Goal: Information Seeking & Learning: Learn about a topic

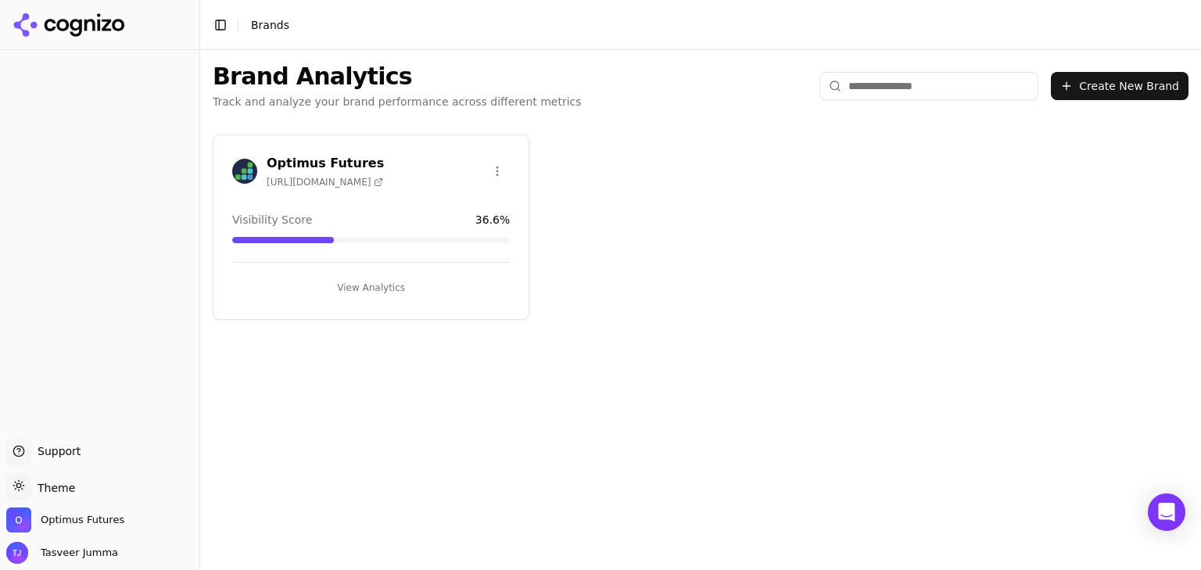
click at [322, 159] on h3 "Optimus Futures" at bounding box center [325, 163] width 117 height 19
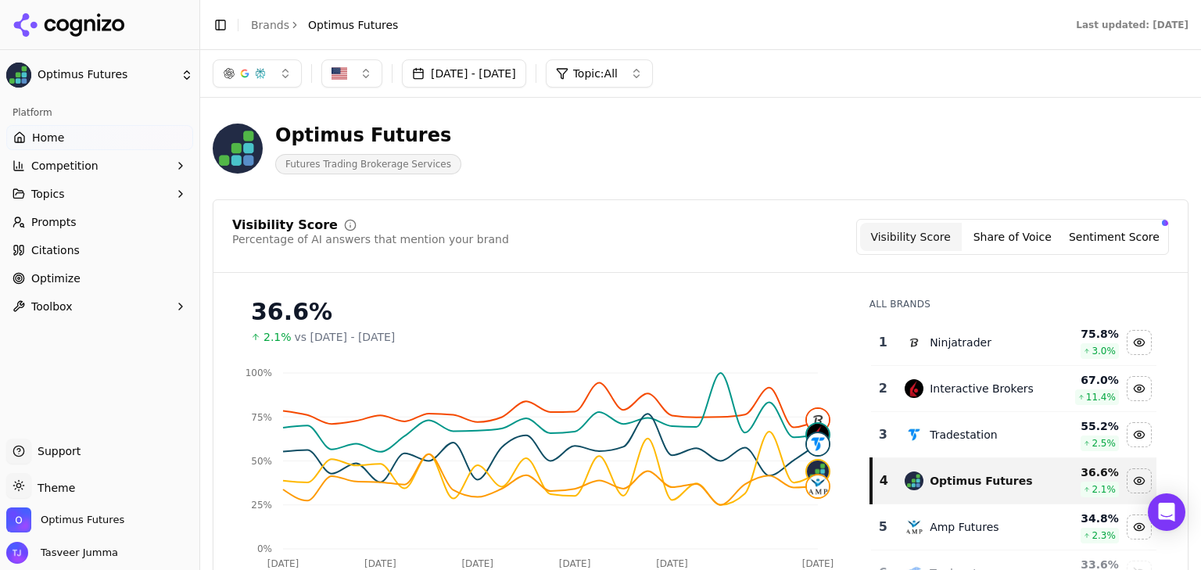
click at [28, 164] on button "Competition" at bounding box center [99, 165] width 187 height 25
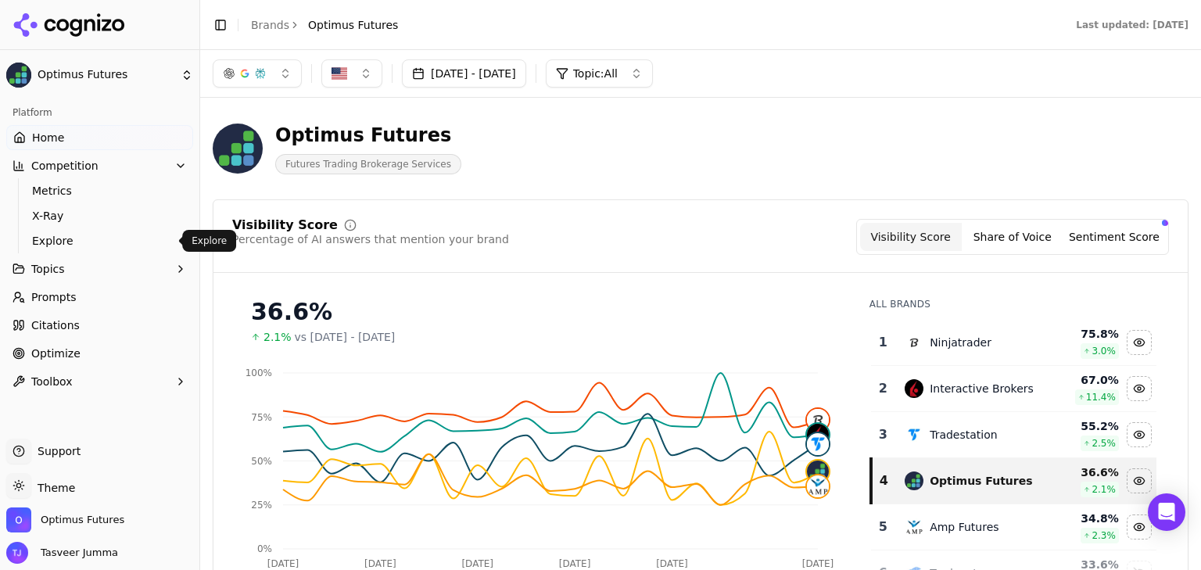
click at [49, 240] on span "Explore" at bounding box center [100, 241] width 136 height 16
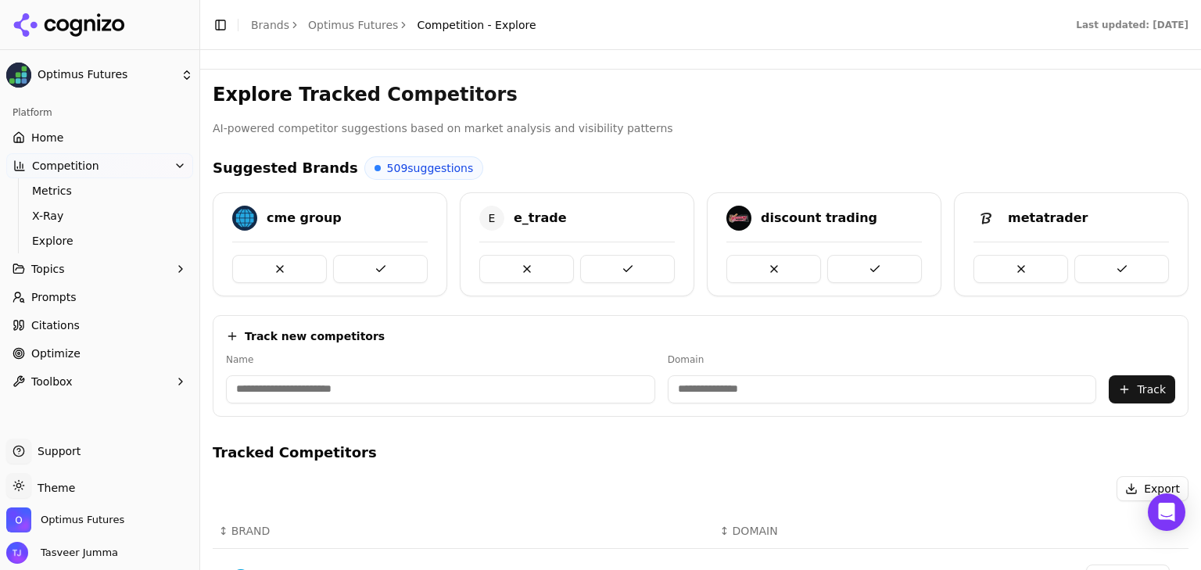
click at [779, 390] on input at bounding box center [882, 389] width 429 height 28
paste input "**********"
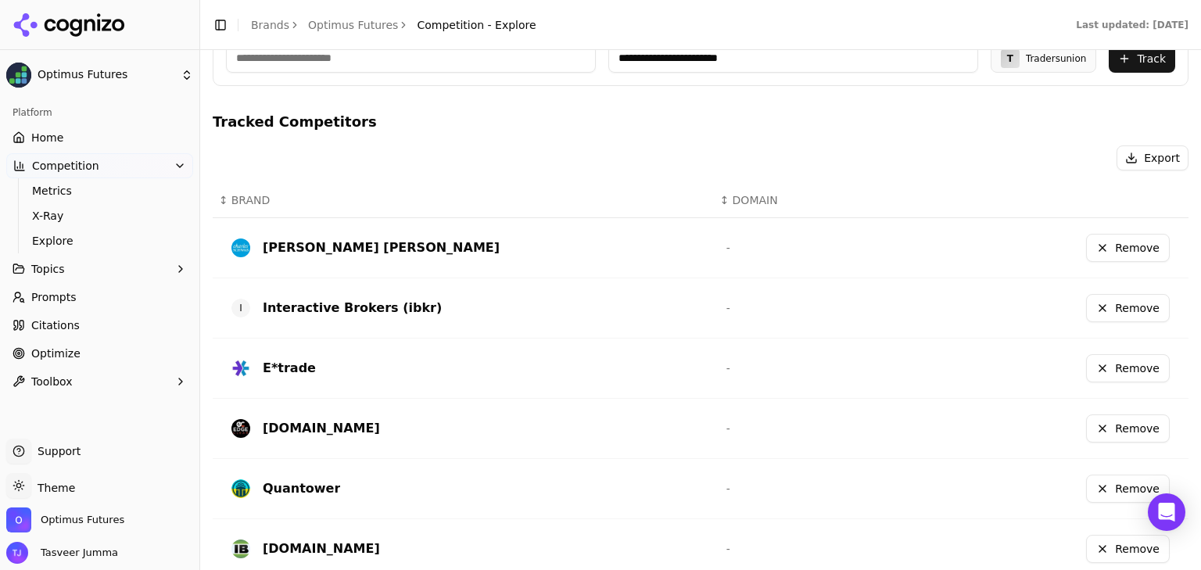
scroll to position [250, 0]
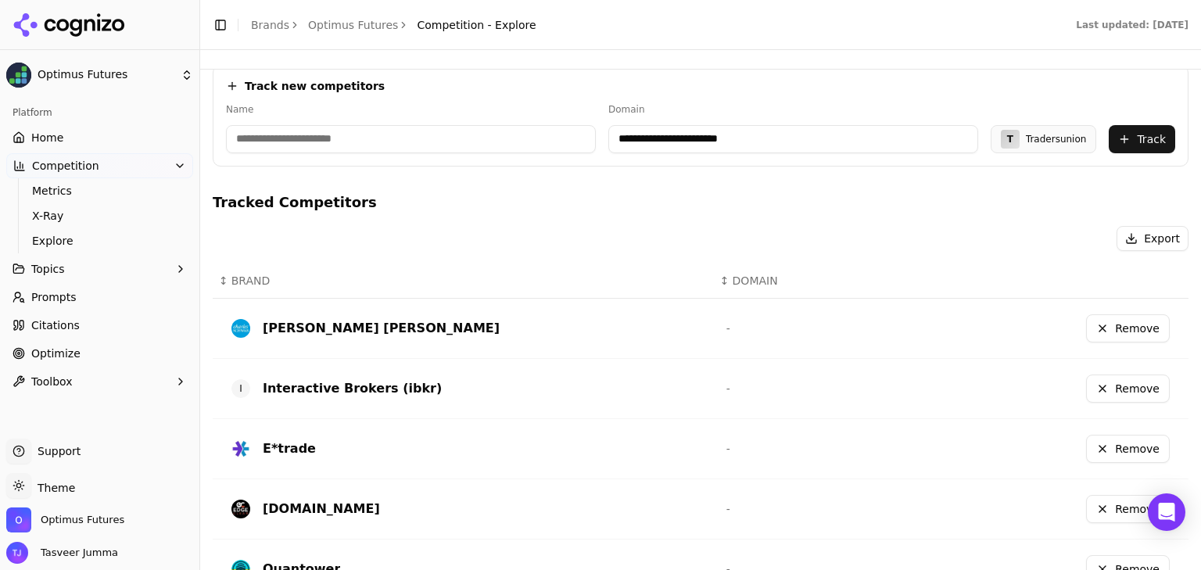
type input "**********"
click at [1135, 135] on button "Track" at bounding box center [1142, 139] width 66 height 28
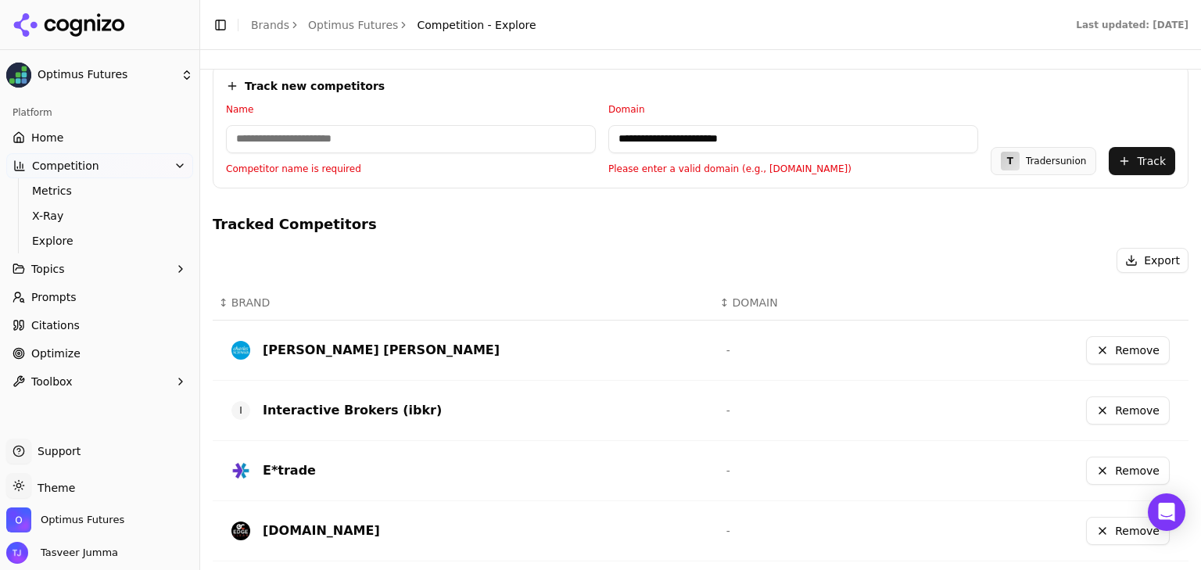
click at [380, 140] on input at bounding box center [411, 139] width 370 height 28
type input "**********"
click at [1115, 156] on button "Track" at bounding box center [1142, 161] width 66 height 28
drag, startPoint x: 652, startPoint y: 132, endPoint x: 592, endPoint y: 132, distance: 60.2
click at [592, 132] on div "**********" at bounding box center [700, 139] width 949 height 72
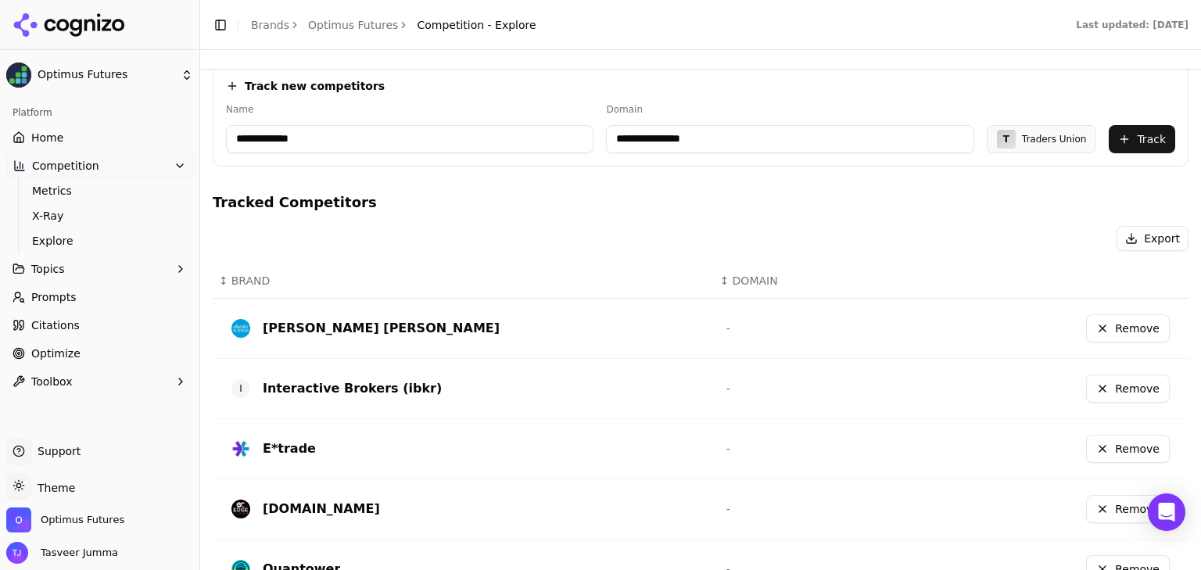
type input "**********"
click at [1151, 129] on button "Track" at bounding box center [1142, 139] width 66 height 28
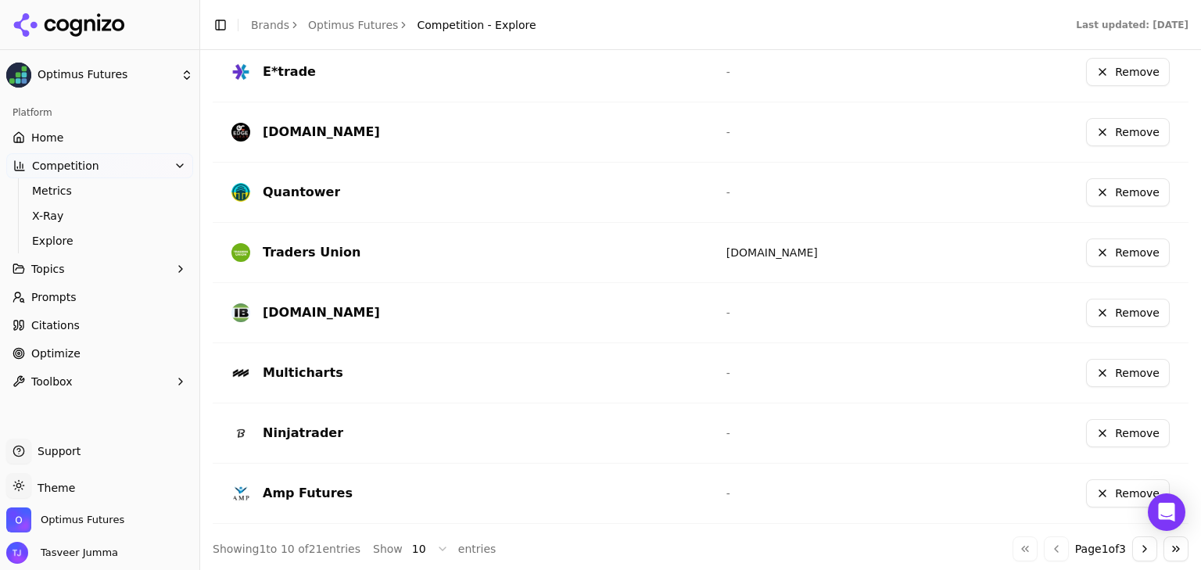
scroll to position [612, 0]
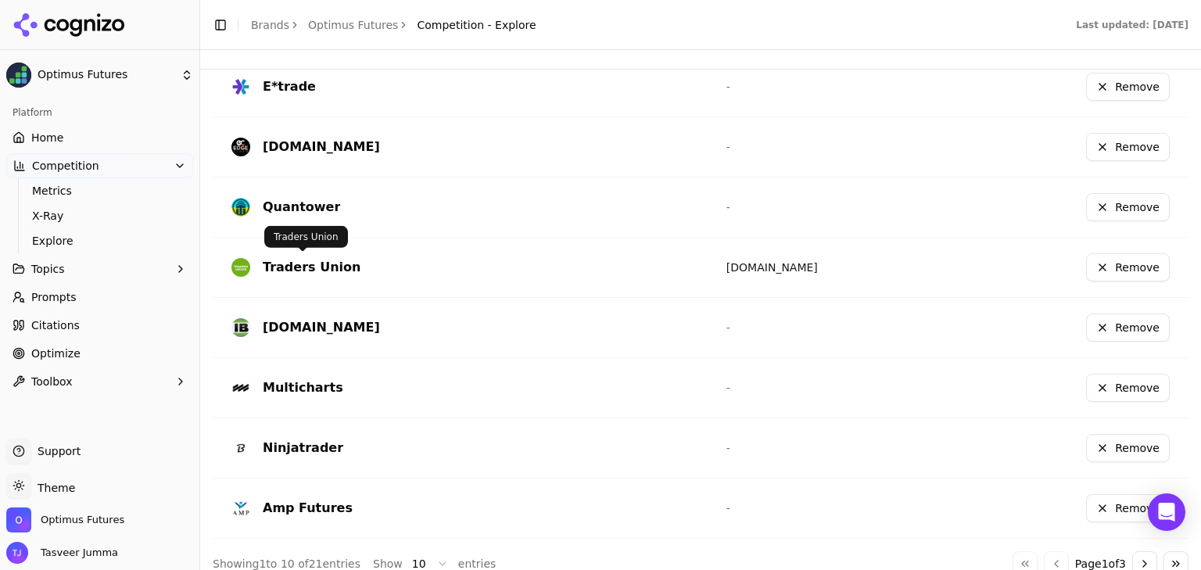
click at [275, 274] on div "Traders Union" at bounding box center [466, 267] width 470 height 25
click at [290, 260] on div "Traders Union" at bounding box center [312, 267] width 98 height 19
click at [290, 263] on div "Traders Union" at bounding box center [312, 267] width 98 height 19
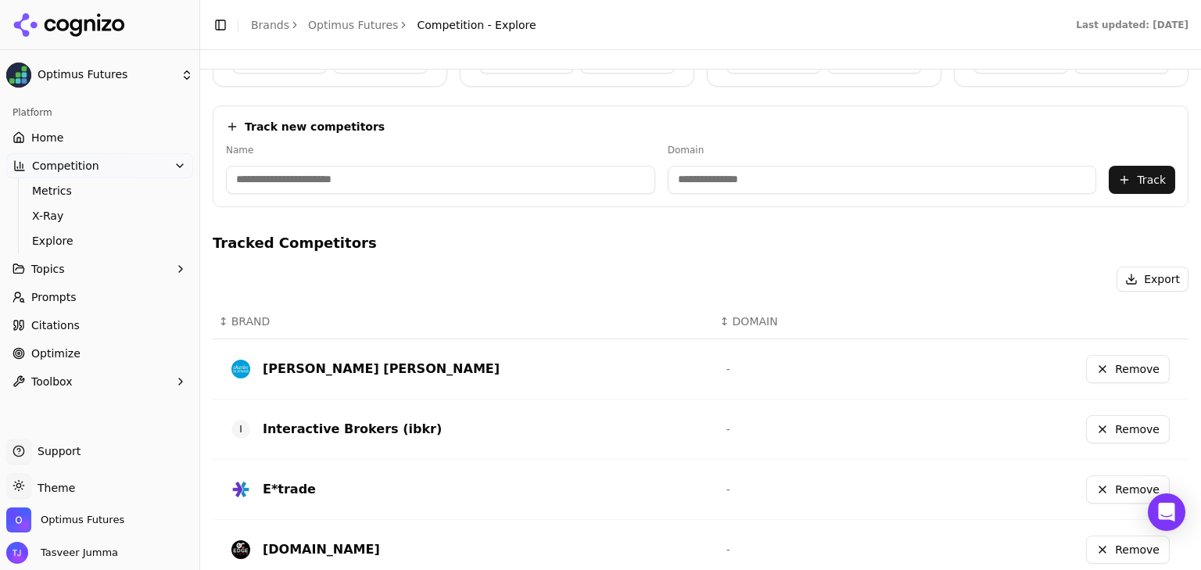
scroll to position [0, 0]
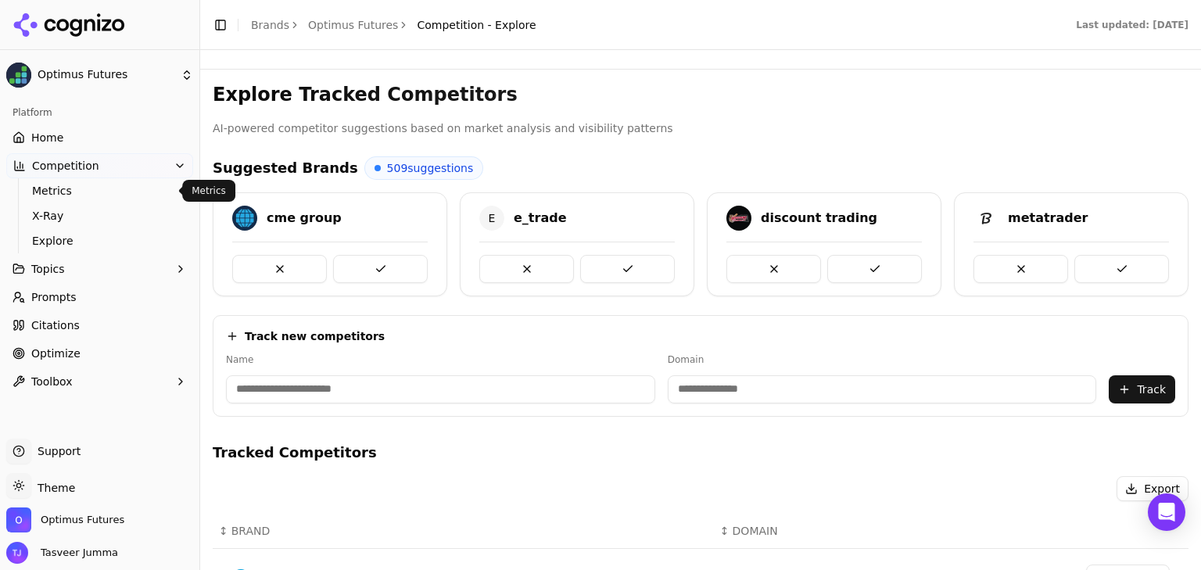
click at [100, 188] on span "Metrics" at bounding box center [100, 191] width 136 height 16
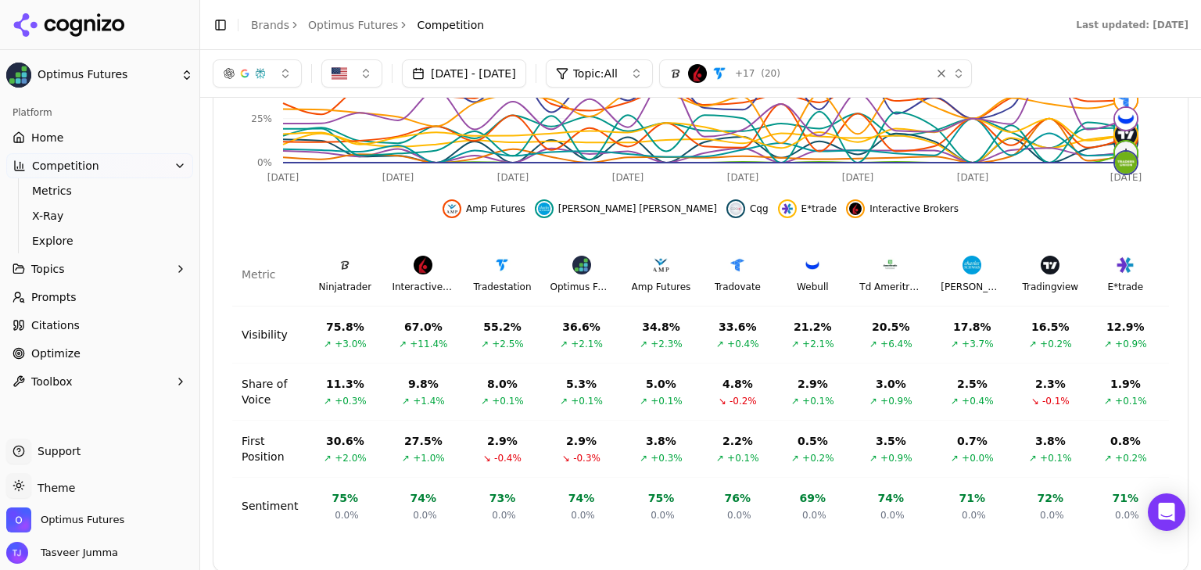
scroll to position [613, 0]
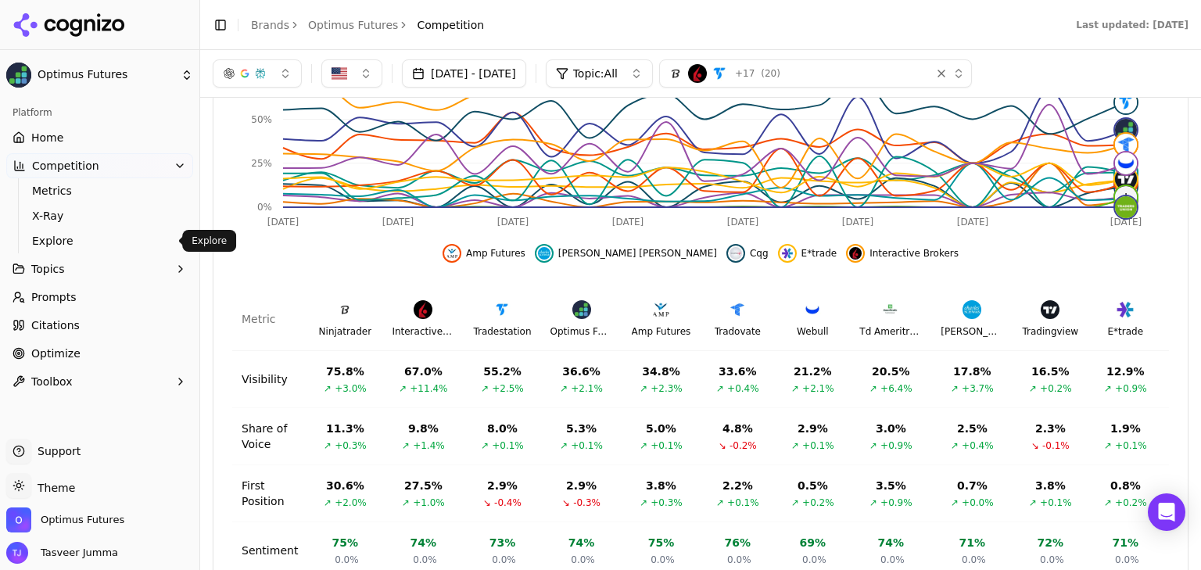
click at [63, 242] on span "Explore" at bounding box center [100, 241] width 136 height 16
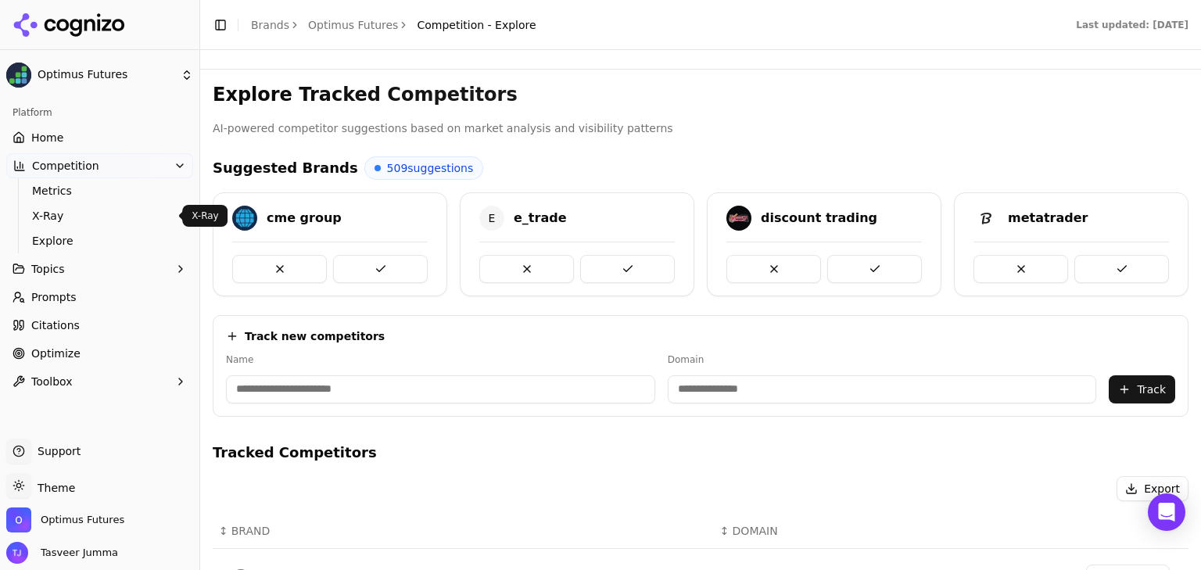
click at [71, 217] on span "X-Ray" at bounding box center [100, 216] width 136 height 16
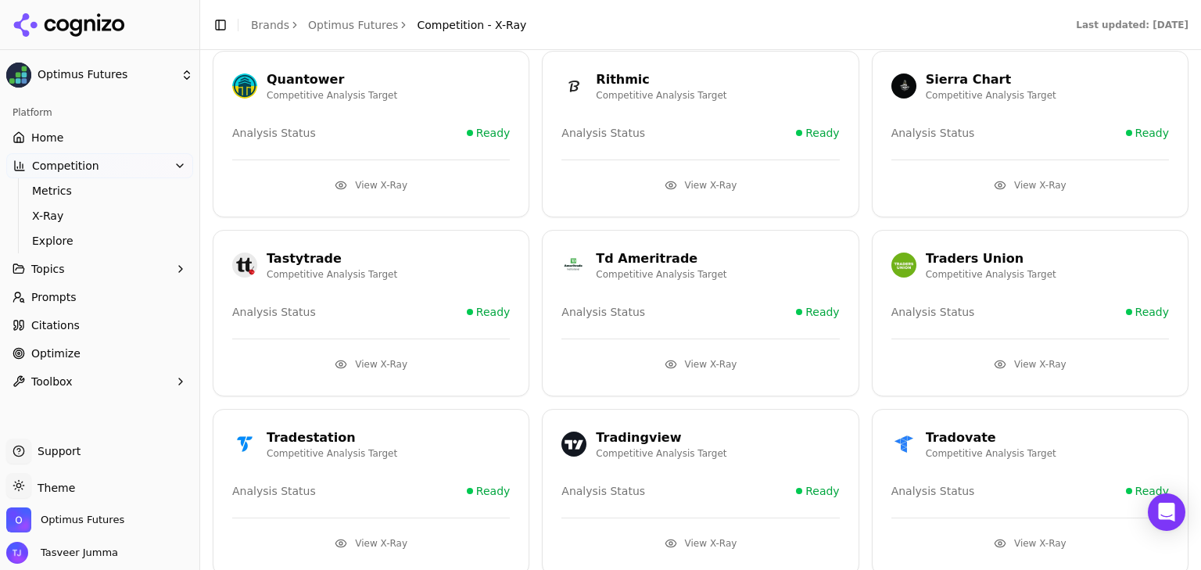
scroll to position [632, 0]
click at [1030, 357] on button "View X-Ray" at bounding box center [1030, 362] width 278 height 25
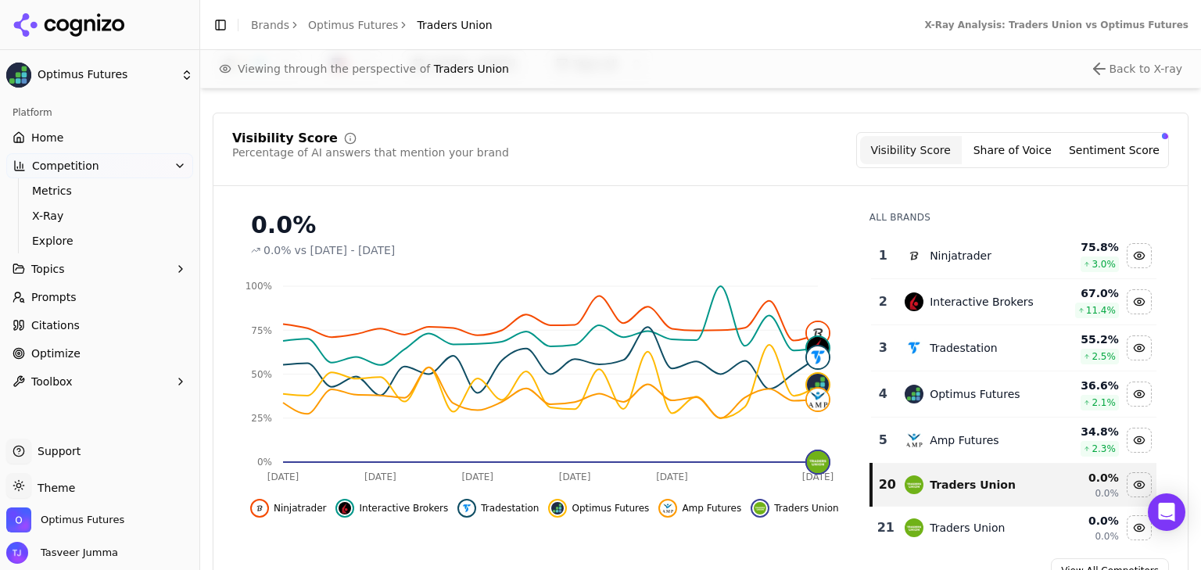
scroll to position [132, 0]
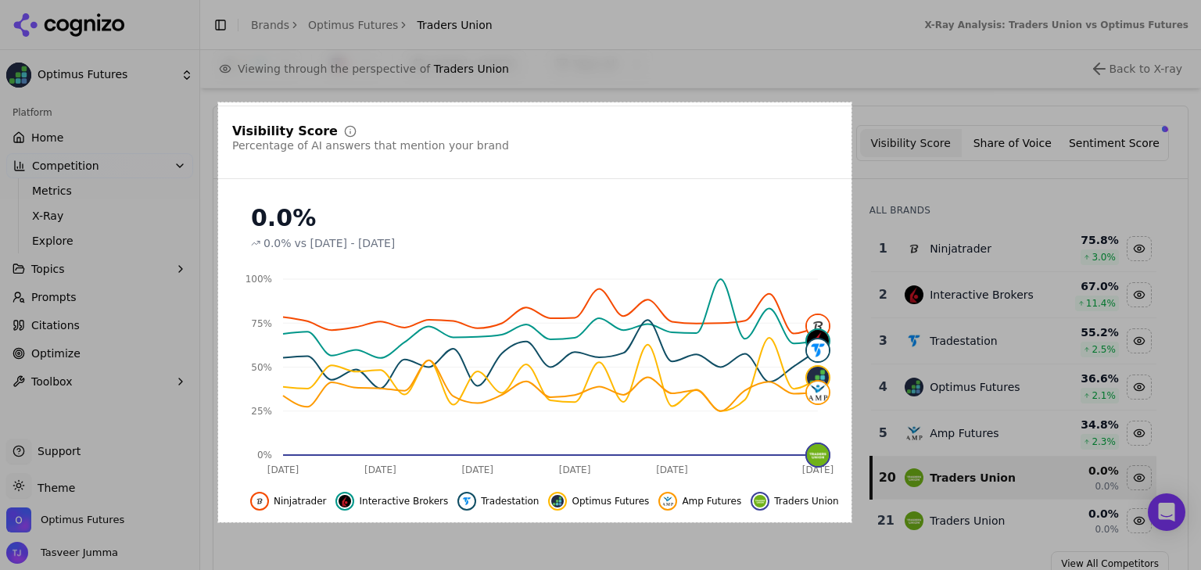
drag, startPoint x: 218, startPoint y: 102, endPoint x: 851, endPoint y: 522, distance: 759.8
click at [851, 522] on div "810 X 537" at bounding box center [600, 285] width 1201 height 570
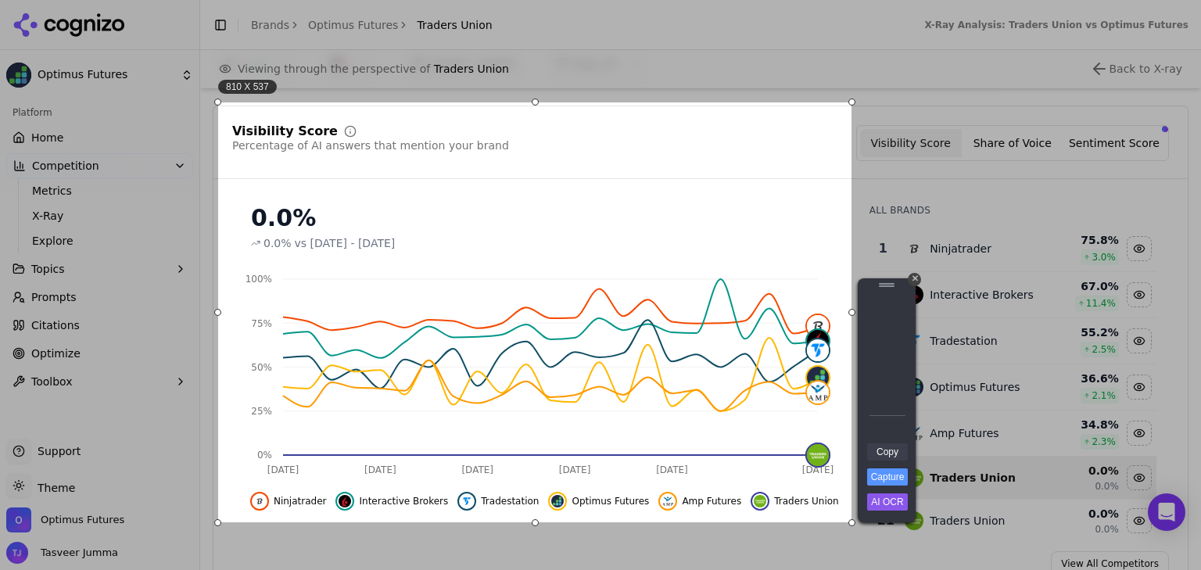
click at [894, 446] on link "Copy" at bounding box center [887, 451] width 41 height 17
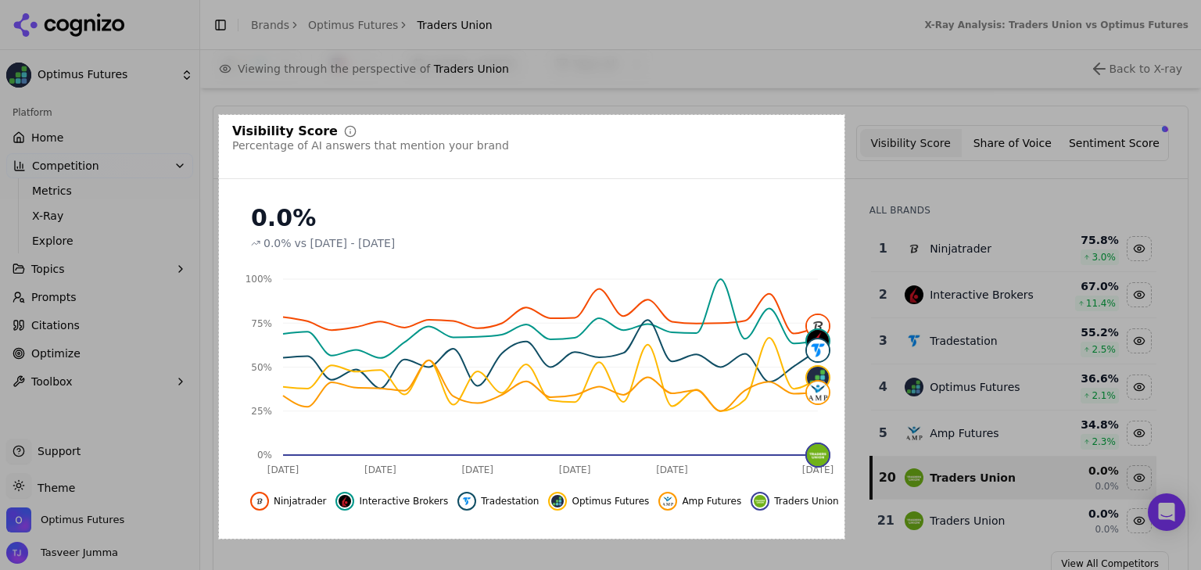
drag, startPoint x: 219, startPoint y: 115, endPoint x: 844, endPoint y: 539, distance: 755.5
click at [844, 539] on div "800 X 542" at bounding box center [600, 285] width 1201 height 570
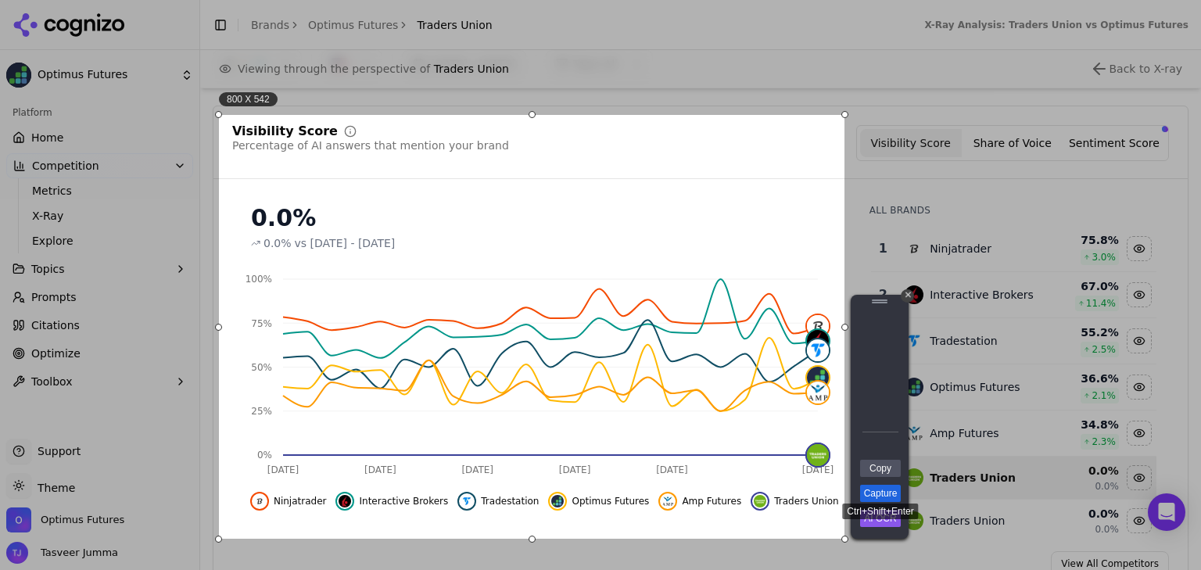
click at [888, 491] on link "Capture" at bounding box center [880, 493] width 41 height 17
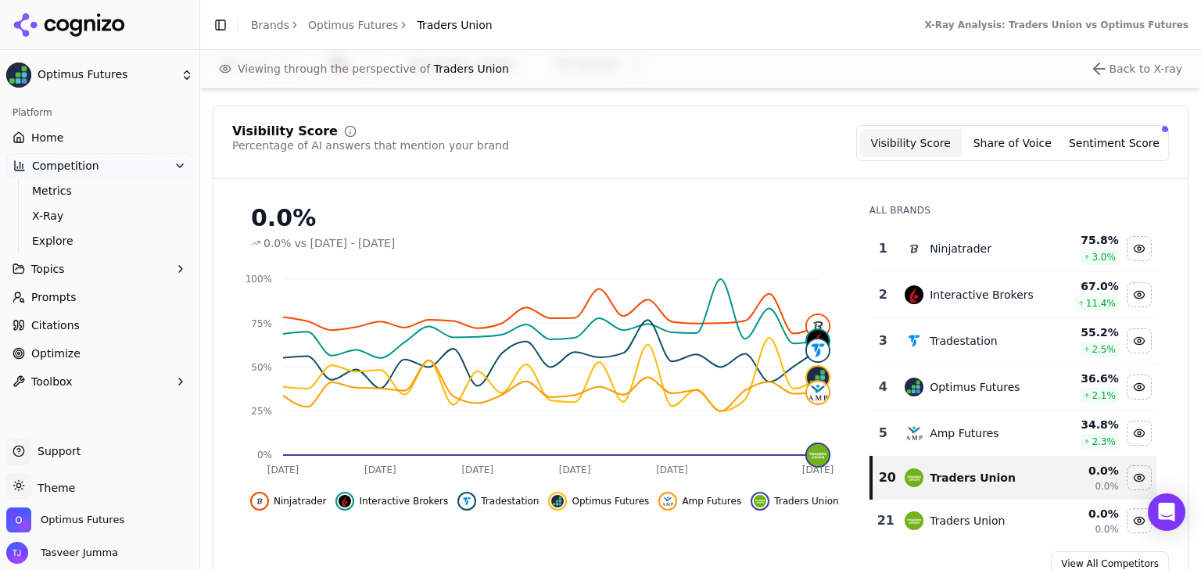
click at [90, 166] on span "Competition" at bounding box center [65, 166] width 67 height 16
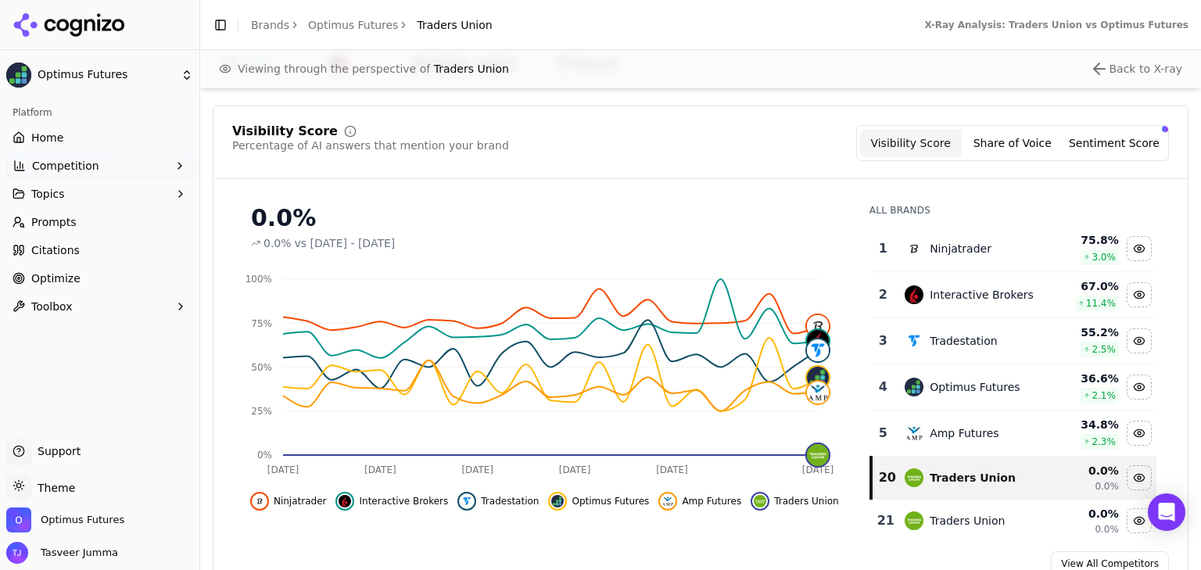
click at [90, 166] on span "Competition" at bounding box center [65, 166] width 67 height 16
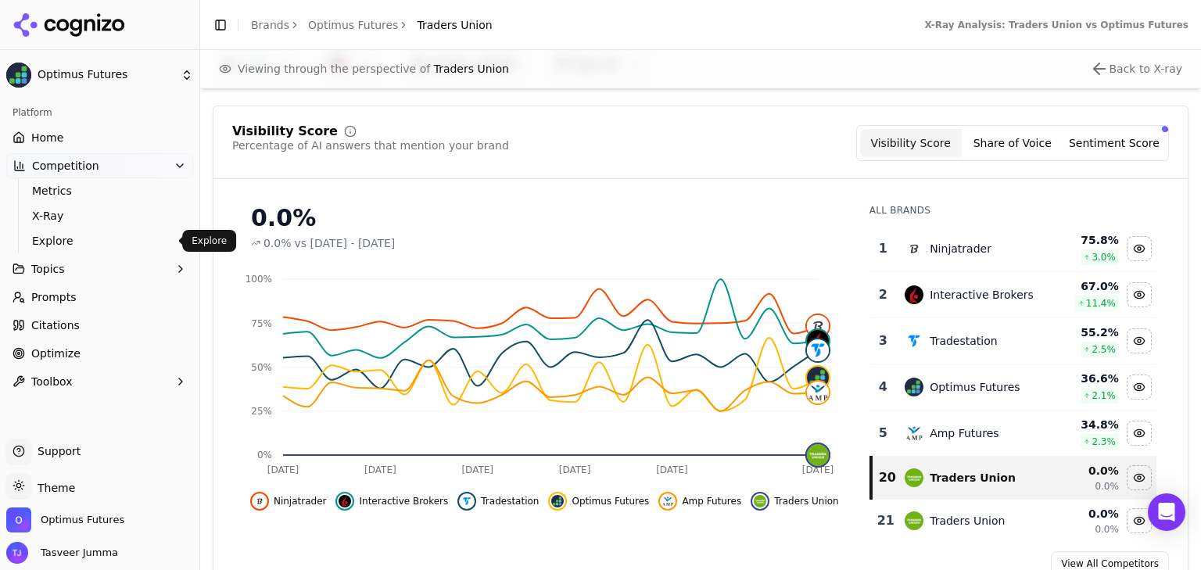
click at [65, 234] on span "Explore" at bounding box center [100, 241] width 136 height 16
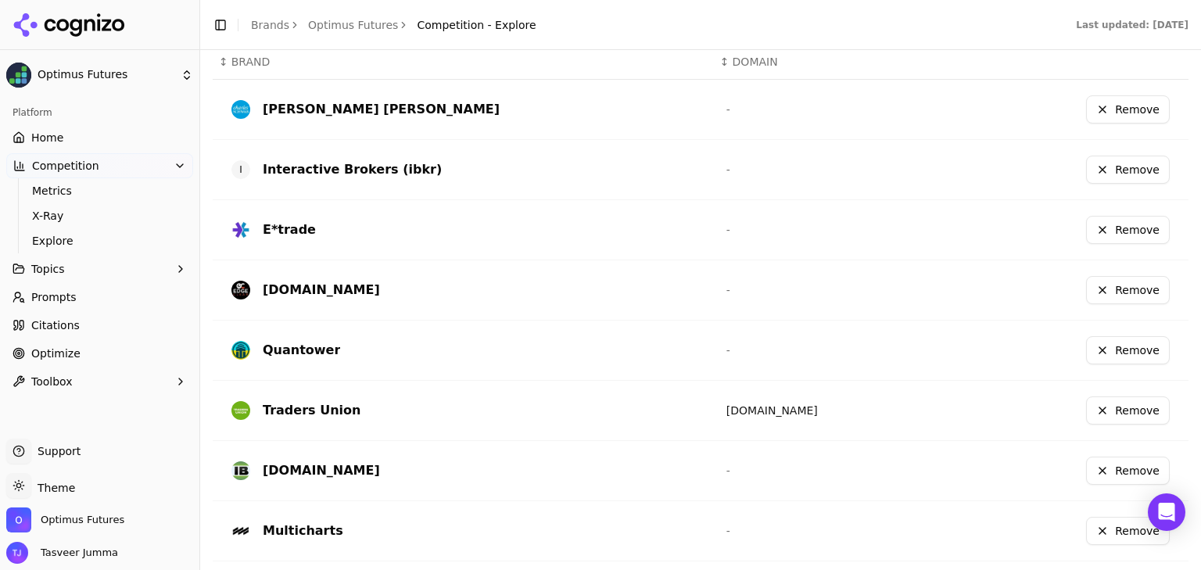
scroll to position [627, 0]
